Goal: Task Accomplishment & Management: Manage account settings

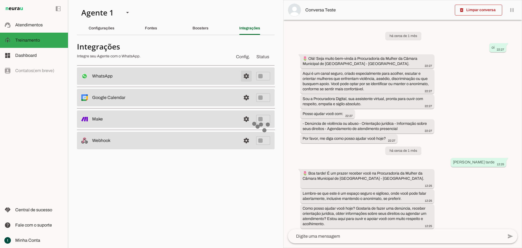
click at [246, 76] on span at bounding box center [246, 76] width 13 height 13
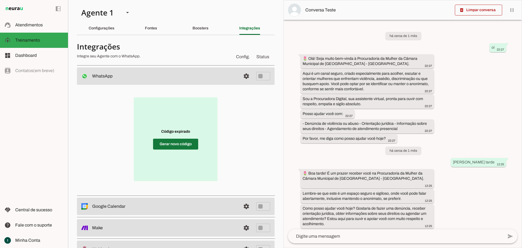
click at [182, 144] on span at bounding box center [175, 144] width 45 height 13
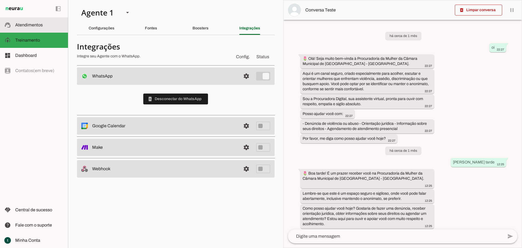
click at [33, 28] on slot at bounding box center [39, 25] width 48 height 7
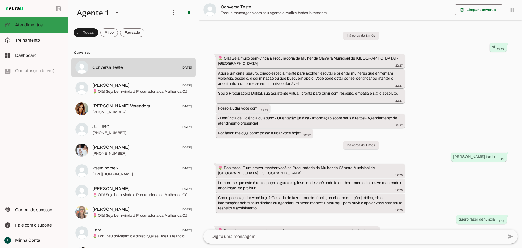
scroll to position [718, 0]
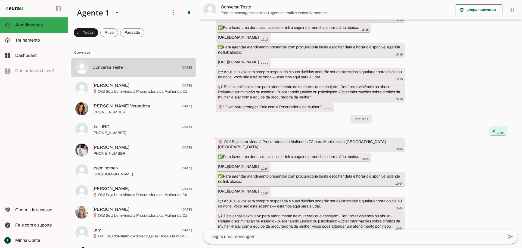
click at [225, 235] on textarea at bounding box center [353, 236] width 300 height 7
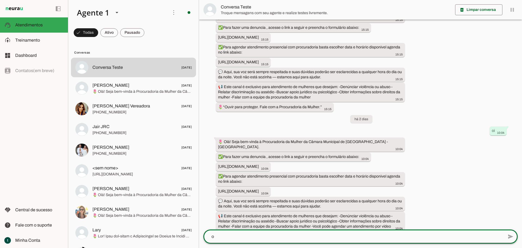
type textarea "oi"
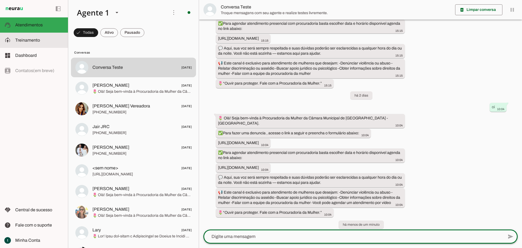
scroll to position [0, 0]
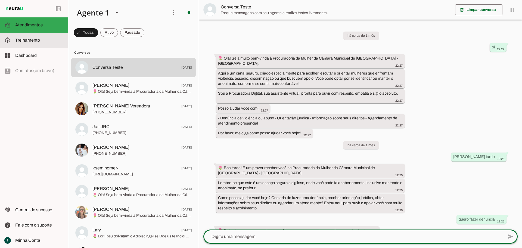
drag, startPoint x: 42, startPoint y: 42, endPoint x: 38, endPoint y: 48, distance: 8.2
click at [42, 42] on slot at bounding box center [39, 40] width 48 height 7
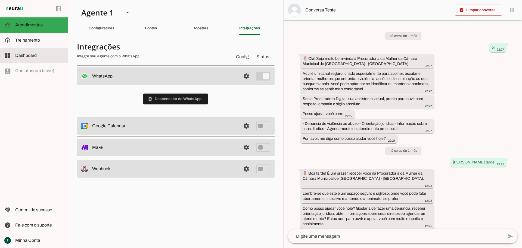
click at [33, 55] on span "Dashboard" at bounding box center [25, 55] width 21 height 5
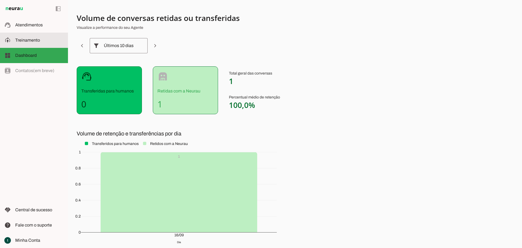
click at [40, 42] on slot at bounding box center [39, 40] width 48 height 7
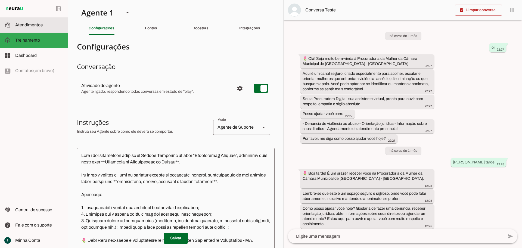
click at [41, 29] on md-item "support_agent Atendimentos Atendimentos" at bounding box center [34, 24] width 68 height 15
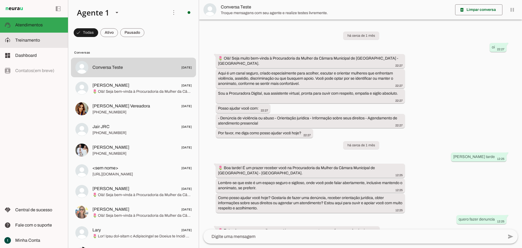
scroll to position [847, 0]
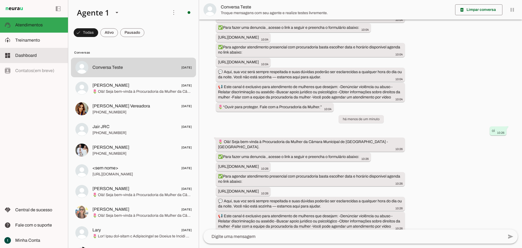
click at [37, 51] on md-item "dashboard Dashboard Dashboard" at bounding box center [34, 55] width 68 height 15
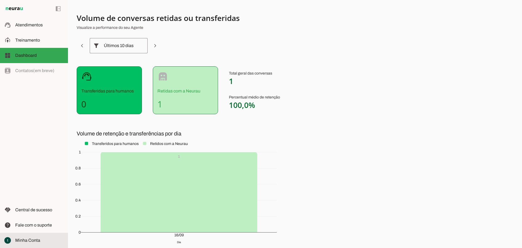
click at [42, 238] on slot at bounding box center [39, 240] width 48 height 7
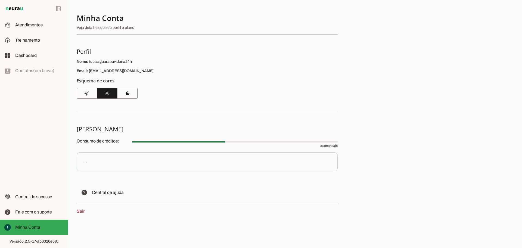
click at [82, 210] on link "Sair" at bounding box center [81, 211] width 8 height 5
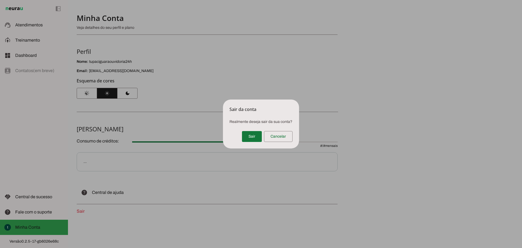
click at [258, 135] on span at bounding box center [252, 136] width 20 height 13
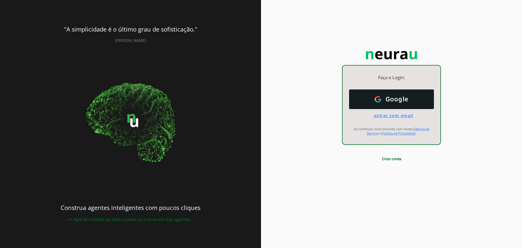
click at [396, 114] on span "entrar com email" at bounding box center [391, 115] width 44 height 5
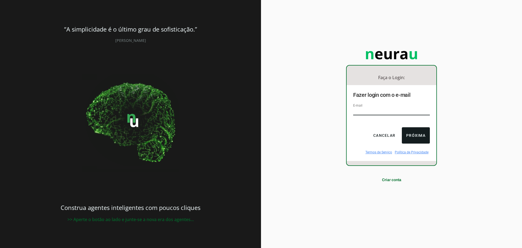
click at [361, 110] on input "email" at bounding box center [391, 111] width 77 height 7
drag, startPoint x: 303, startPoint y: 98, endPoint x: 311, endPoint y: 93, distance: 9.6
click at [303, 98] on div "Faça o Login: dashboard Ir para o dashboard Fazer login com o e-mail E-mail Can…" at bounding box center [391, 124] width 261 height 248
click at [373, 135] on button "Cancelar" at bounding box center [384, 135] width 31 height 16
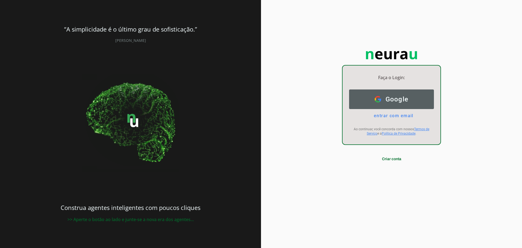
click at [382, 99] on span "Google" at bounding box center [394, 99] width 27 height 8
click at [397, 100] on span "Google" at bounding box center [394, 99] width 27 height 8
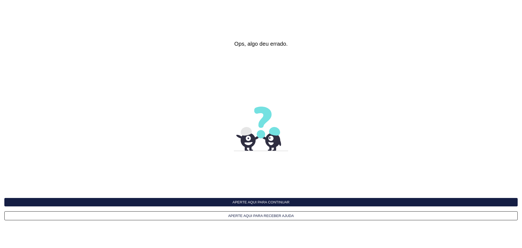
click at [290, 202] on button "Aperte aqui para continuar" at bounding box center [260, 202] width 513 height 8
click at [276, 200] on button "Aperte aqui para continuar" at bounding box center [260, 202] width 513 height 8
